Goal: Download file/media

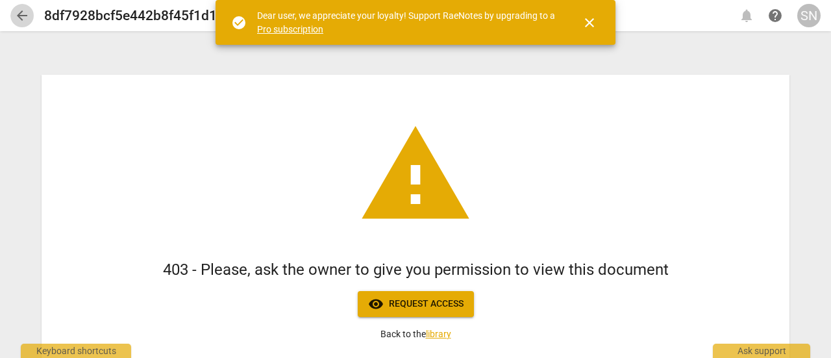
click at [21, 23] on span "arrow_back" at bounding box center [22, 16] width 16 height 16
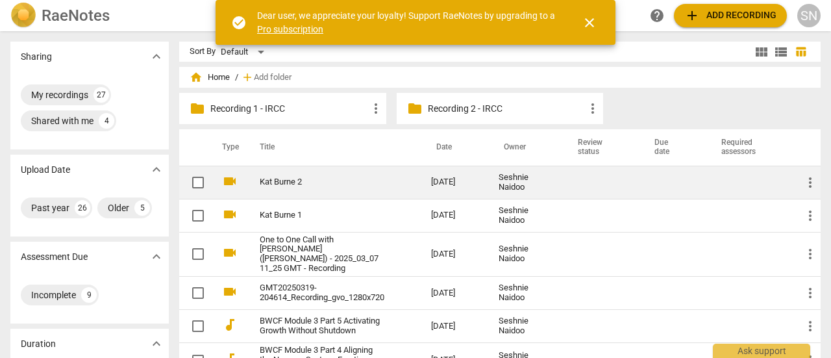
click at [311, 194] on td "Kat Burne 2" at bounding box center [332, 182] width 177 height 33
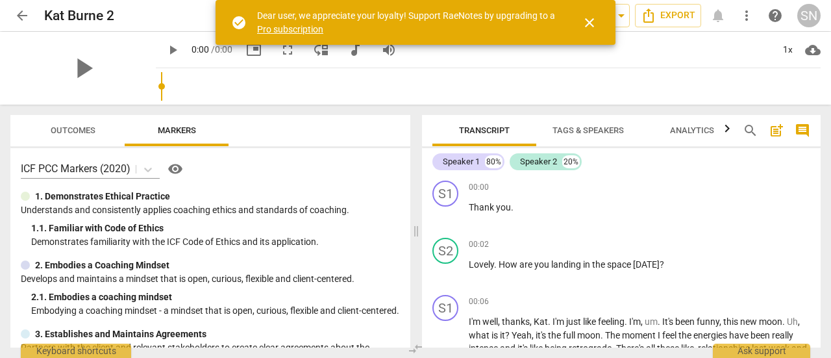
click at [491, 55] on div "play_arrow 0:00 / 0:00 picture_in_picture fullscreen move_down audiotrack volum…" at bounding box center [488, 50] width 665 height 36
click at [499, 124] on span "Transcript" at bounding box center [485, 131] width 82 height 18
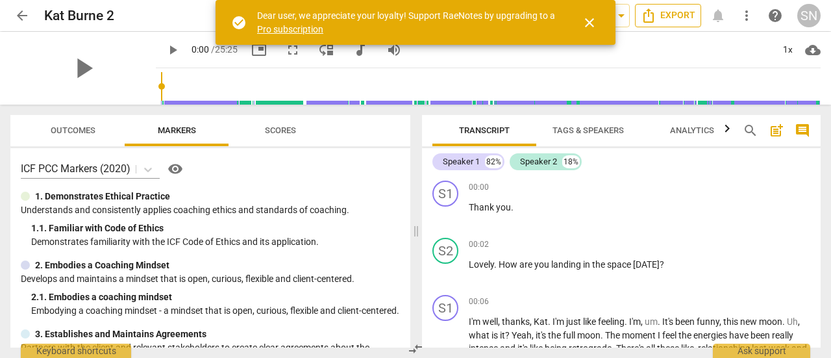
click at [675, 21] on span "Export" at bounding box center [668, 16] width 55 height 16
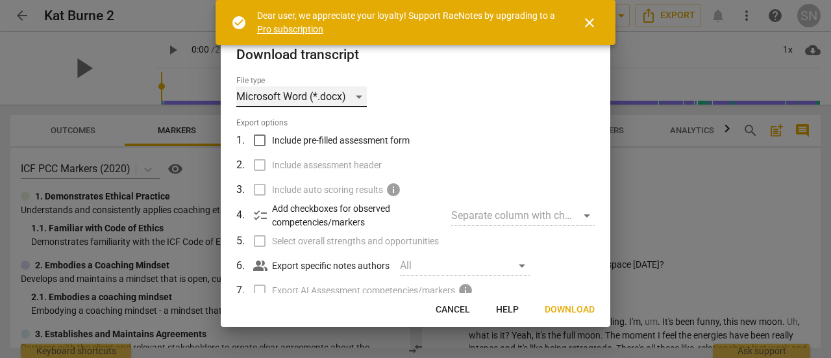
click at [355, 95] on div "Microsoft Word (*.docx)" at bounding box center [301, 96] width 131 height 21
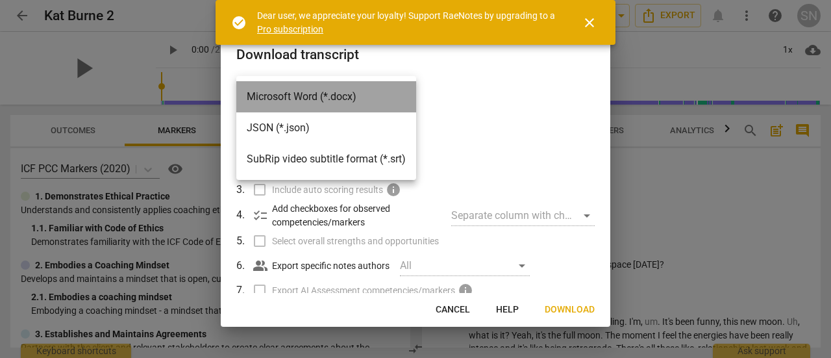
click at [355, 95] on li "Microsoft Word (*.docx)" at bounding box center [326, 96] width 180 height 31
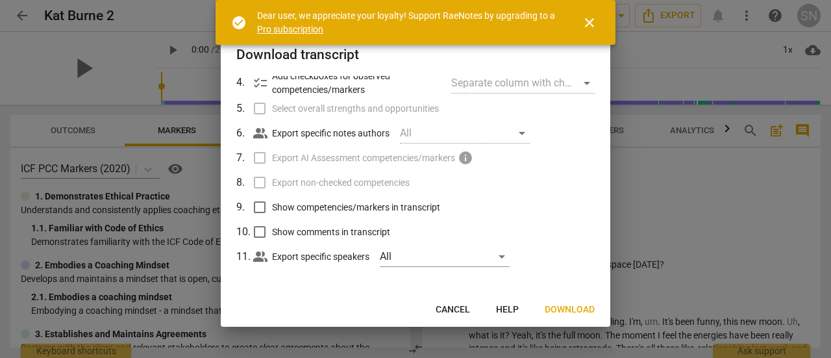
scroll to position [134, 0]
click at [580, 309] on span "Download" at bounding box center [570, 309] width 50 height 13
